Goal: Register for event/course

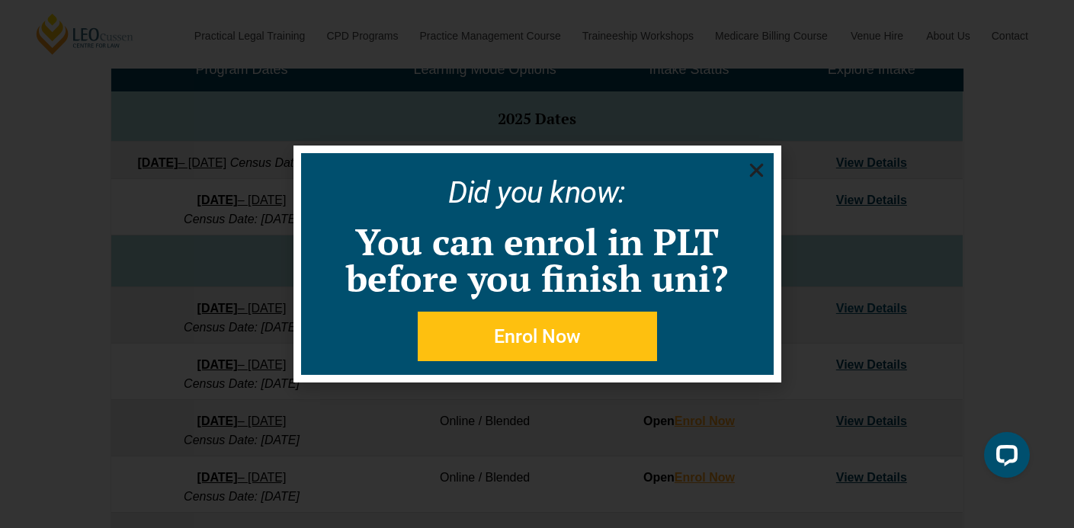
click at [756, 173] on icon "Close" at bounding box center [756, 170] width 19 height 19
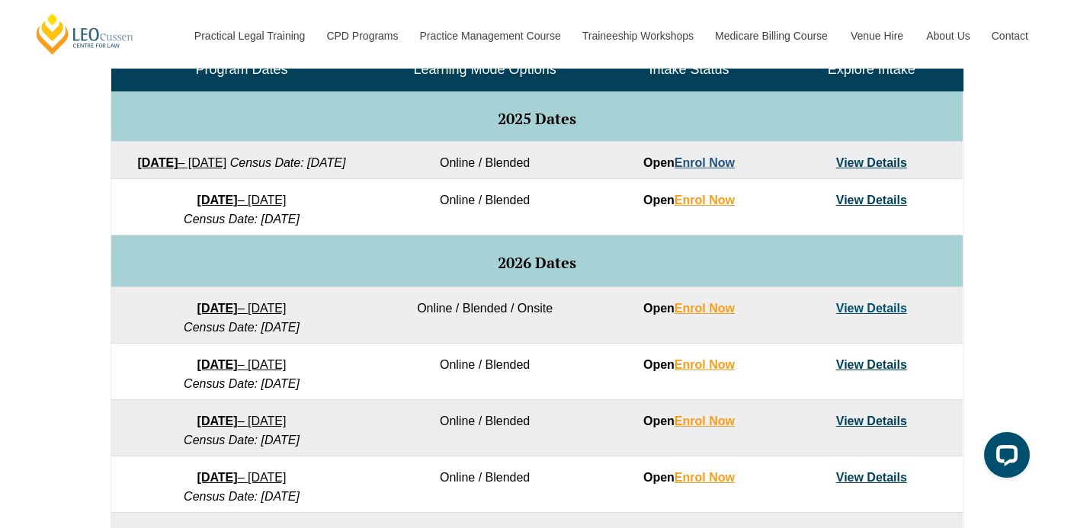
click at [721, 166] on link "Enrol Now" at bounding box center [705, 162] width 60 height 13
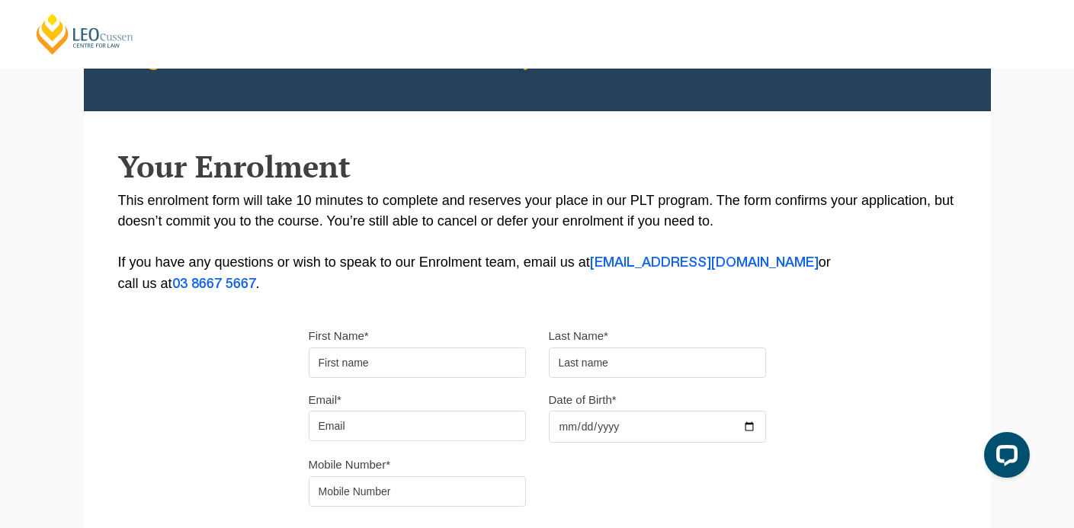
scroll to position [108, 0]
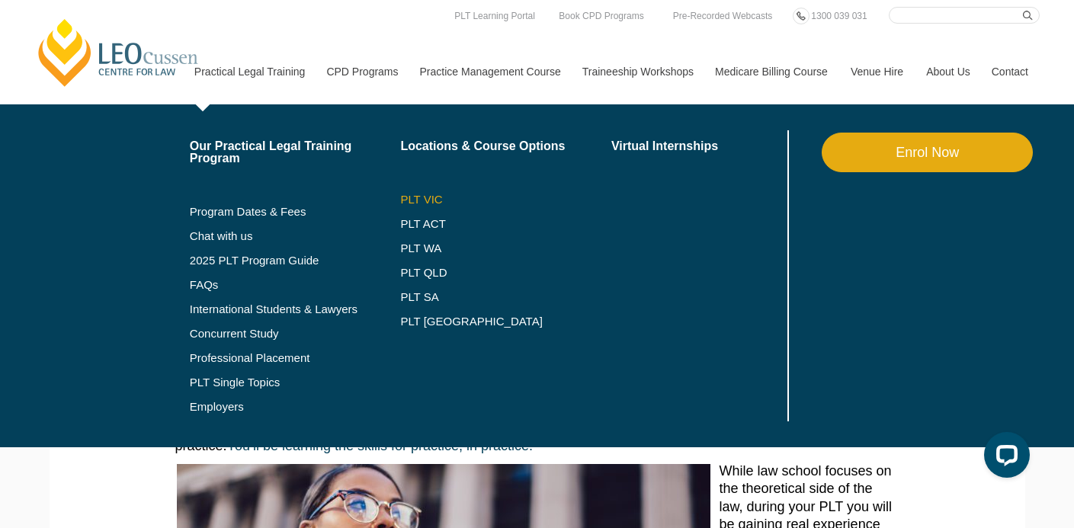
click at [406, 202] on link "PLT VIC" at bounding box center [505, 200] width 211 height 12
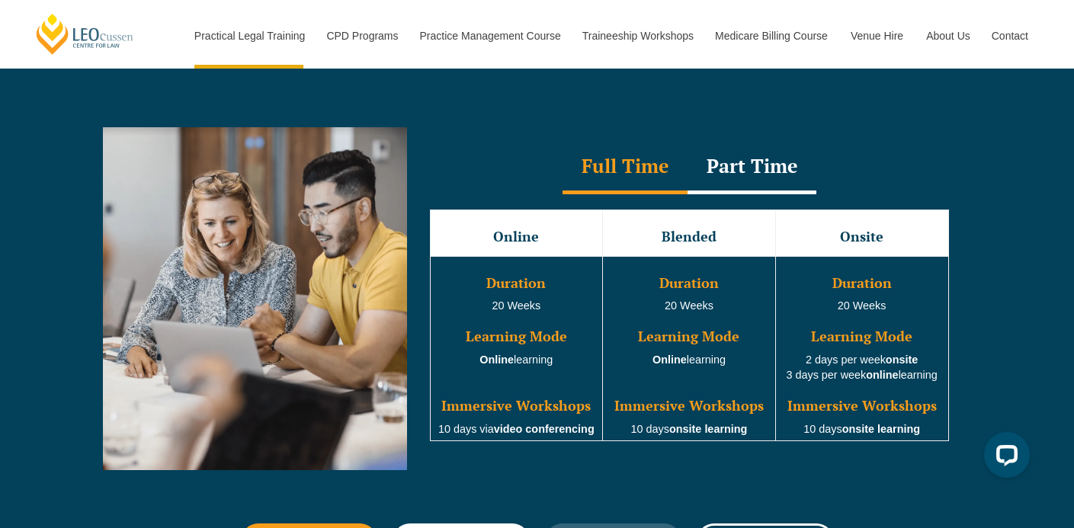
scroll to position [1415, 0]
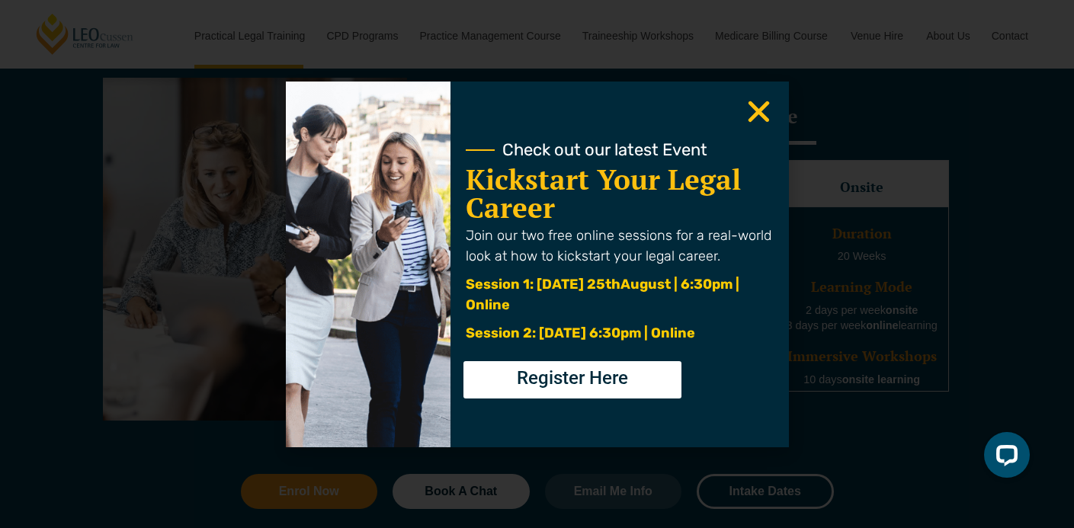
click at [755, 109] on use "Close" at bounding box center [758, 111] width 21 height 21
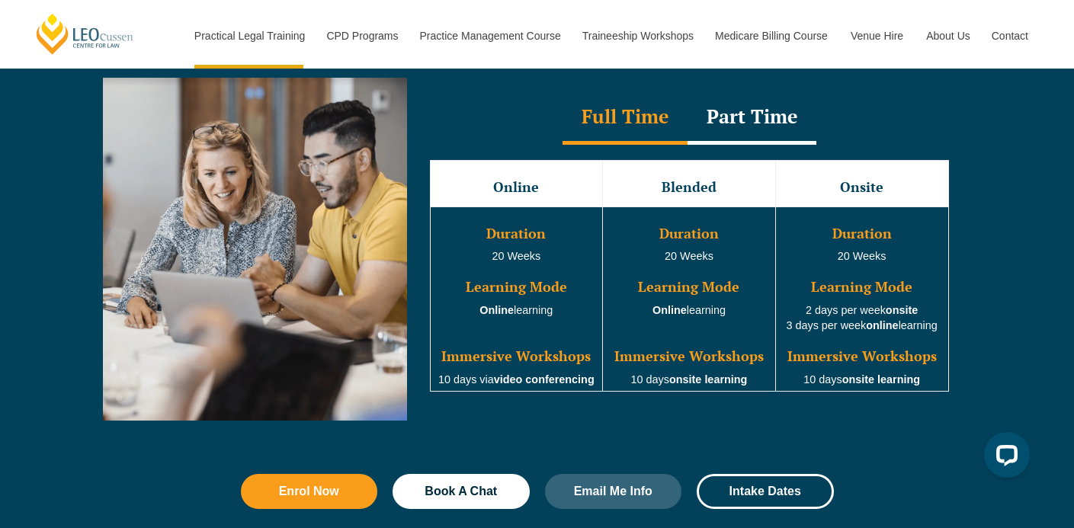
scroll to position [1416, 0]
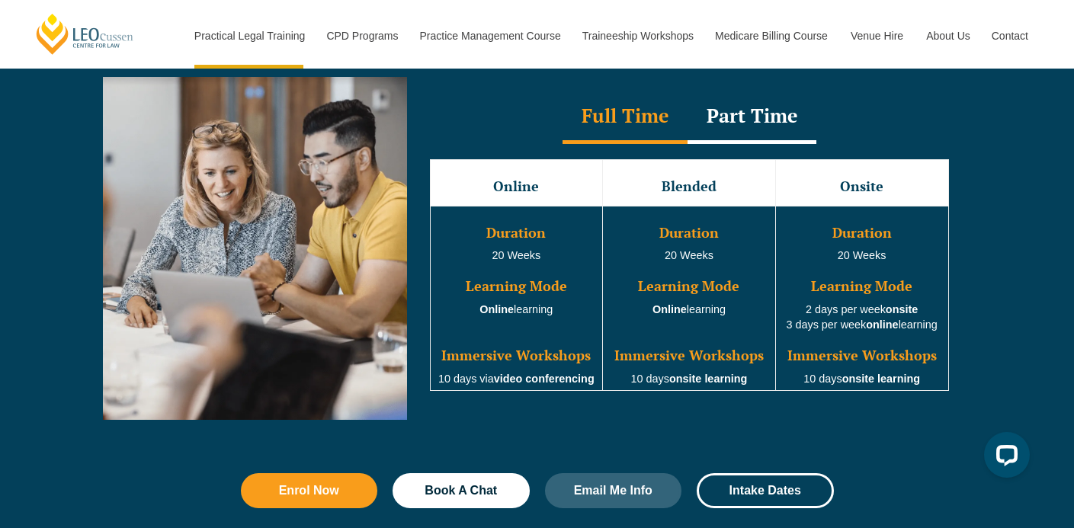
click at [532, 304] on td "Duration 20 Weeks Learning Mode Online learning Immersive Workshops 10 days via…" at bounding box center [516, 298] width 173 height 185
click at [740, 116] on div "Part Time" at bounding box center [752, 117] width 129 height 53
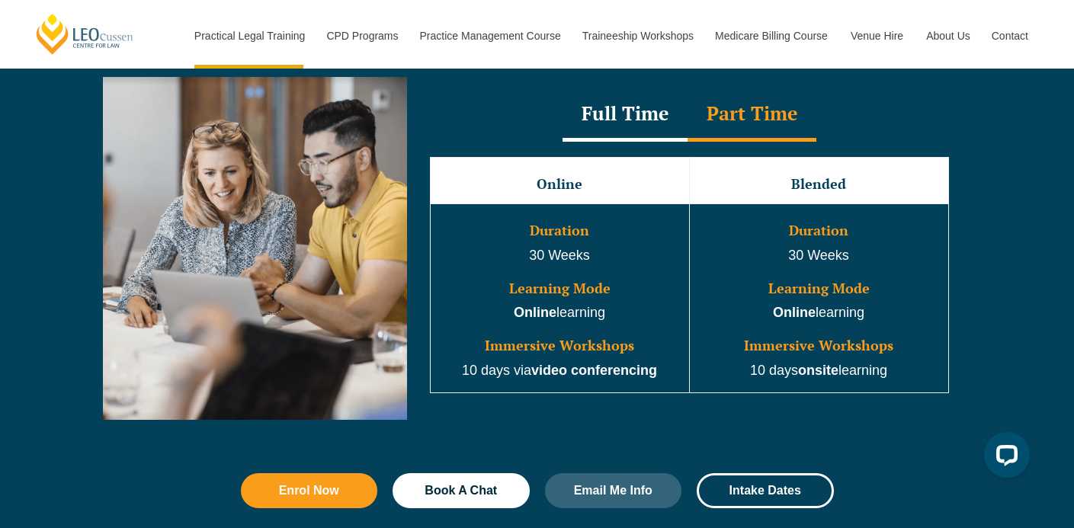
click at [641, 105] on div "Full Time" at bounding box center [625, 114] width 125 height 53
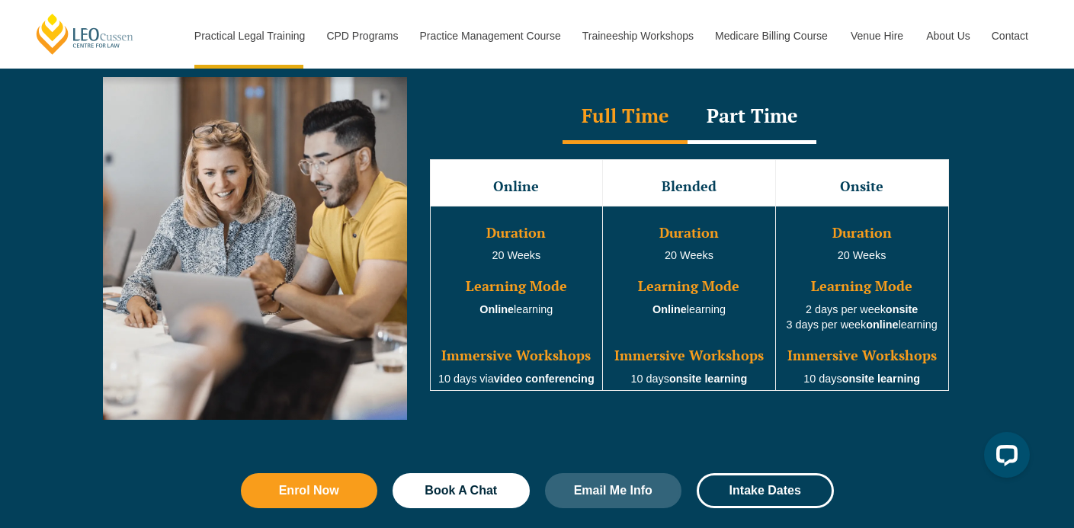
click at [498, 273] on td "Duration 20 Weeks Learning Mode Online learning Immersive Workshops 10 days via…" at bounding box center [516, 298] width 173 height 185
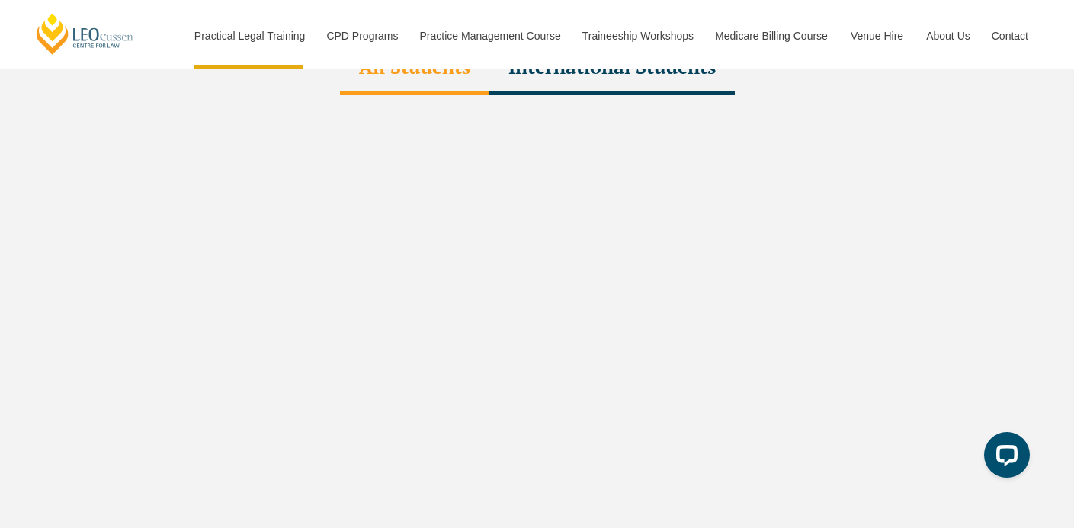
scroll to position [4855, 0]
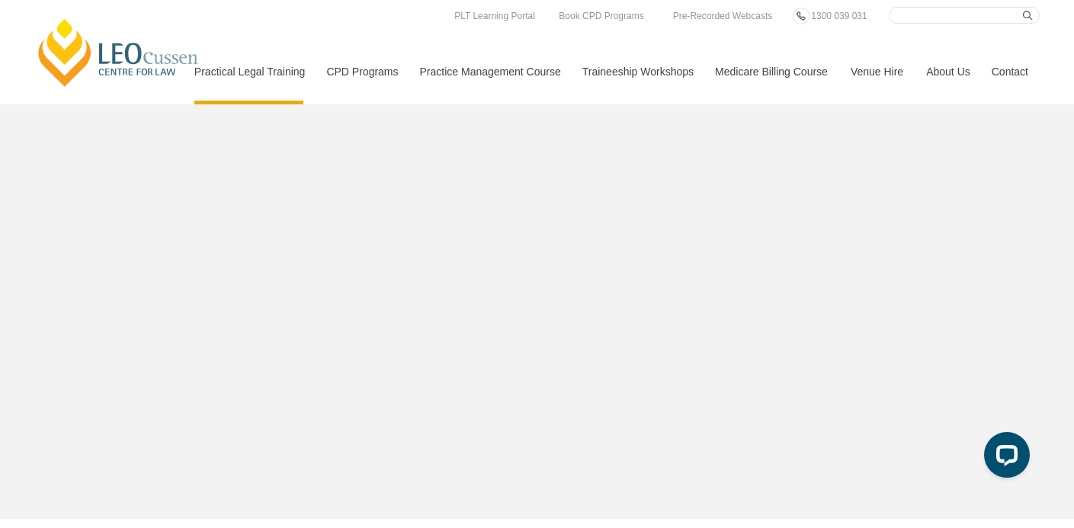
click at [136, 56] on link "[PERSON_NAME] Centre for Law" at bounding box center [118, 53] width 169 height 72
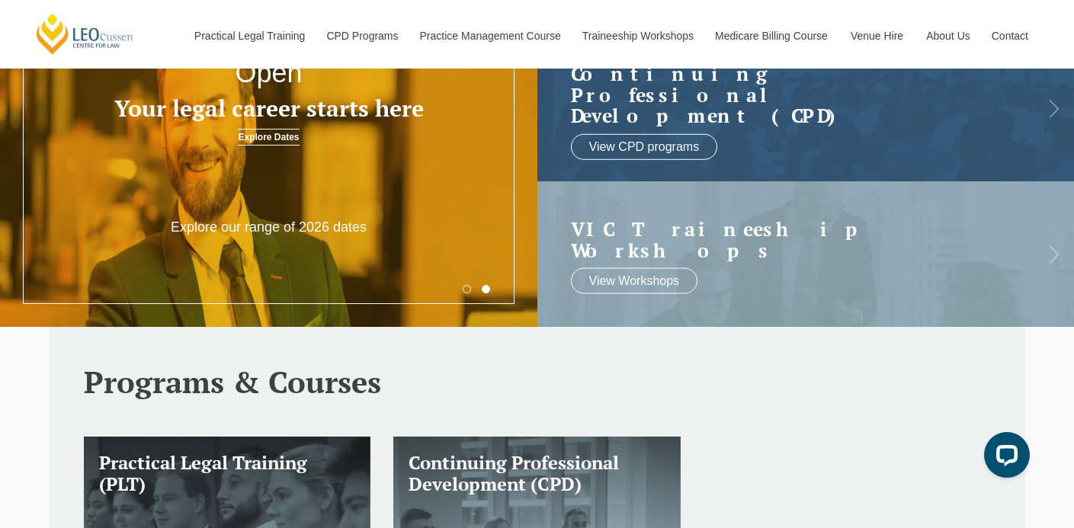
scroll to position [489, 0]
